Goal: Task Accomplishment & Management: Use online tool/utility

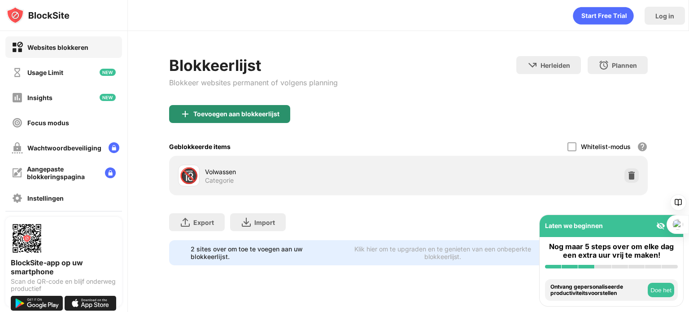
click at [278, 117] on div "Toevoegen aan blokkeerlijst" at bounding box center [236, 113] width 86 height 7
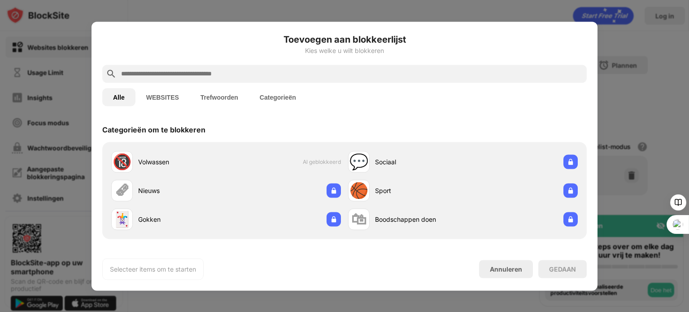
click at [192, 67] on div at bounding box center [344, 74] width 484 height 18
click at [178, 71] on input "text" at bounding box center [351, 73] width 463 height 11
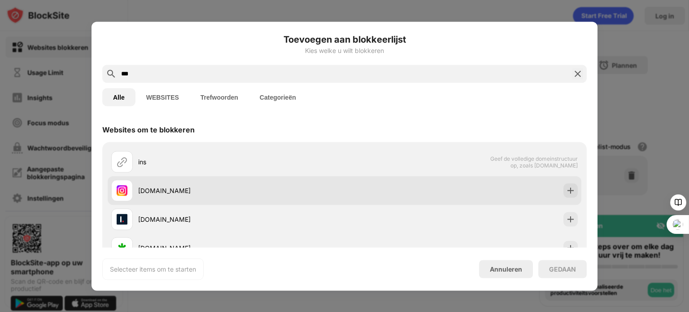
type input "***"
click at [225, 179] on div "[DOMAIN_NAME]" at bounding box center [344, 190] width 473 height 29
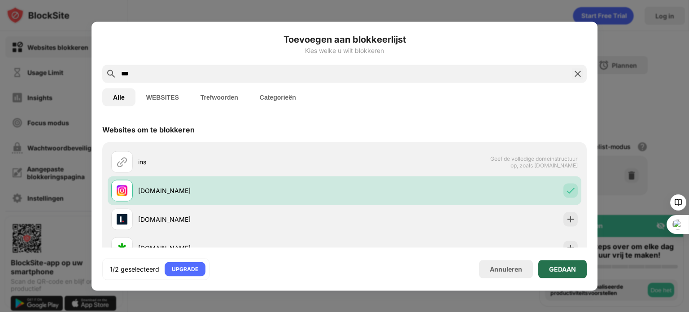
click at [552, 270] on div "GEDAAN" at bounding box center [562, 268] width 27 height 7
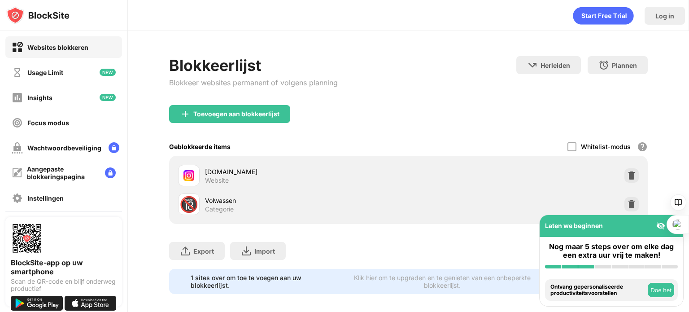
click at [552, 270] on div "GEDAAN" at bounding box center [562, 268] width 27 height 7
